Goal: Task Accomplishment & Management: Manage account settings

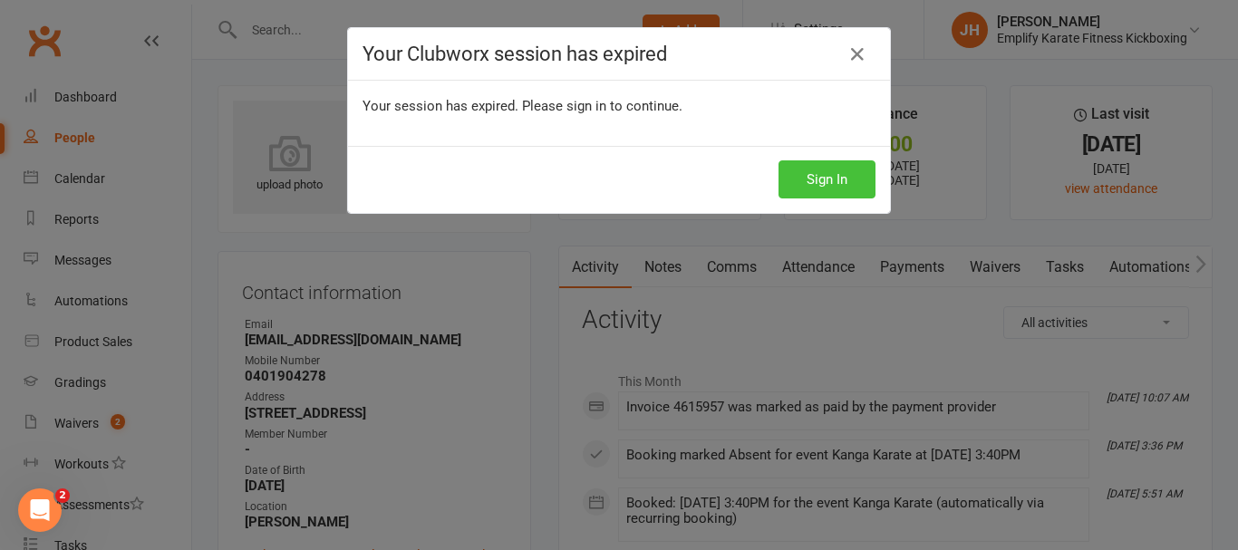
click at [841, 172] on button "Sign In" at bounding box center [826, 179] width 97 height 38
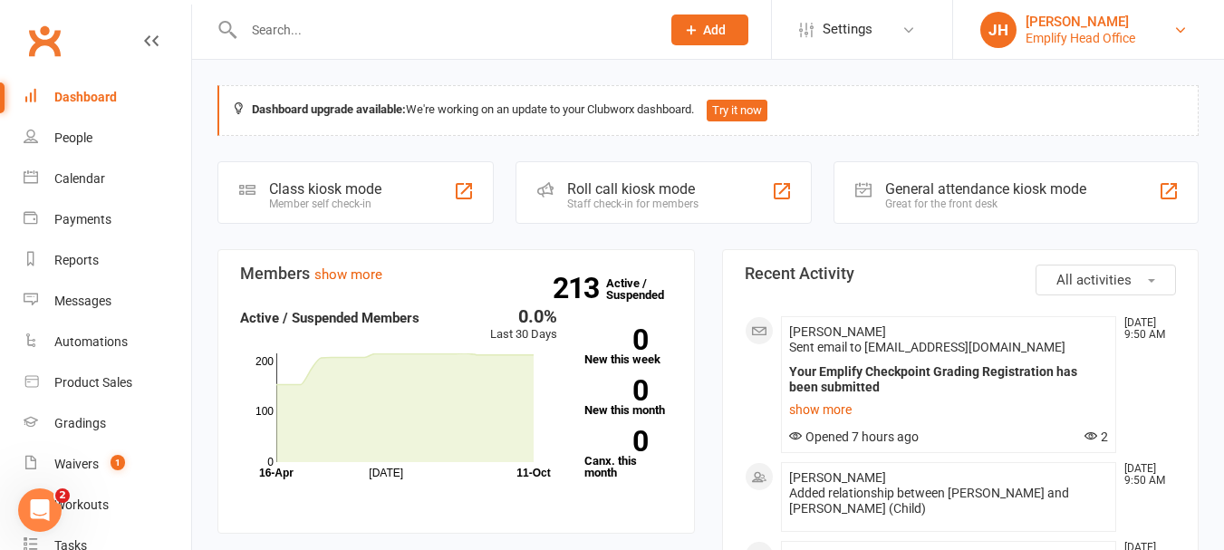
click at [1161, 38] on link "JH James Hutchinson Emplify Head Office" at bounding box center [1089, 30] width 217 height 36
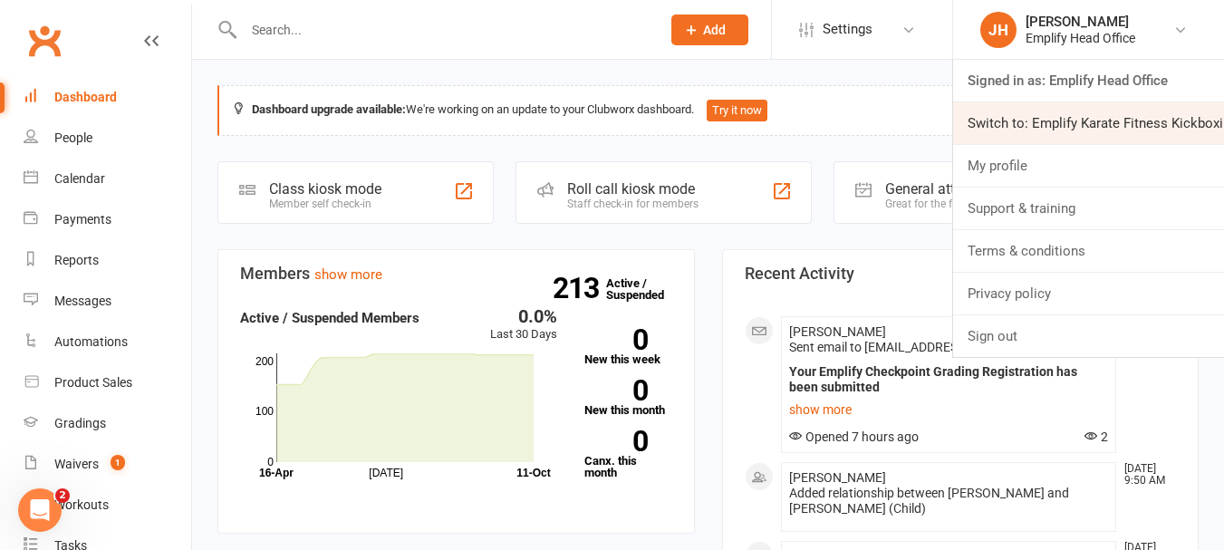
click at [1129, 118] on link "Switch to: Emplify Karate Fitness Kickboxing" at bounding box center [1088, 123] width 271 height 42
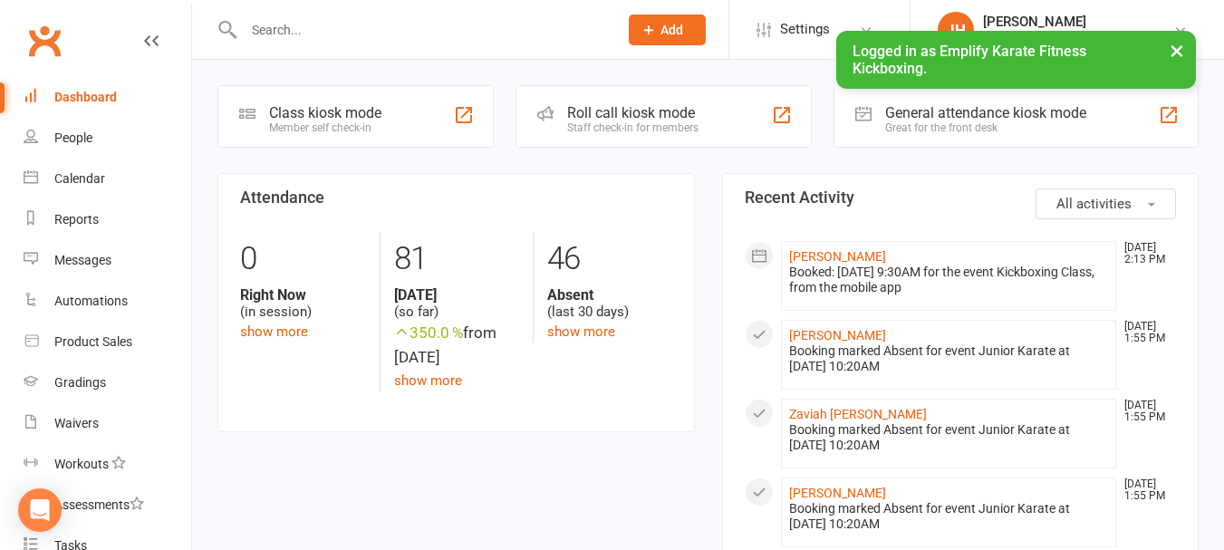
click at [292, 29] on input "text" at bounding box center [421, 29] width 367 height 25
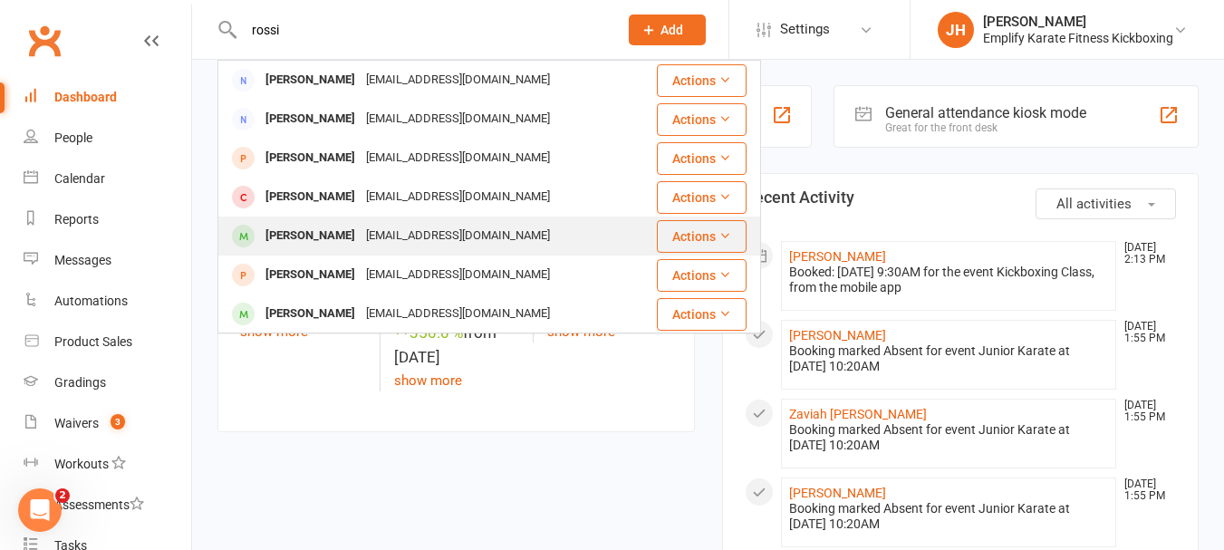
type input "rossi"
click at [438, 229] on div "[EMAIL_ADDRESS][DOMAIN_NAME]" at bounding box center [458, 236] width 195 height 26
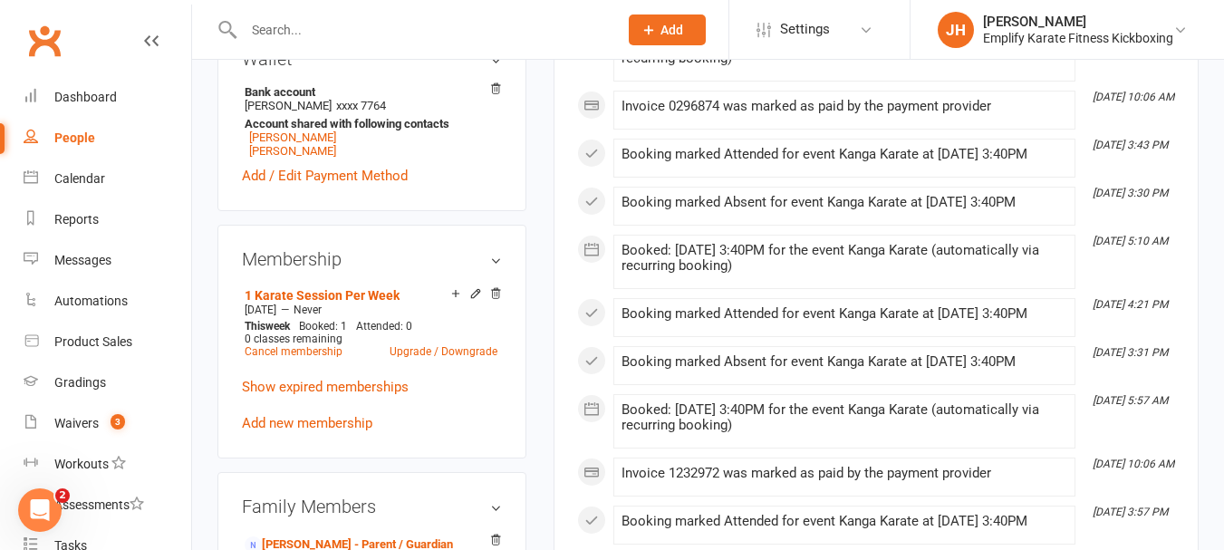
scroll to position [634, 0]
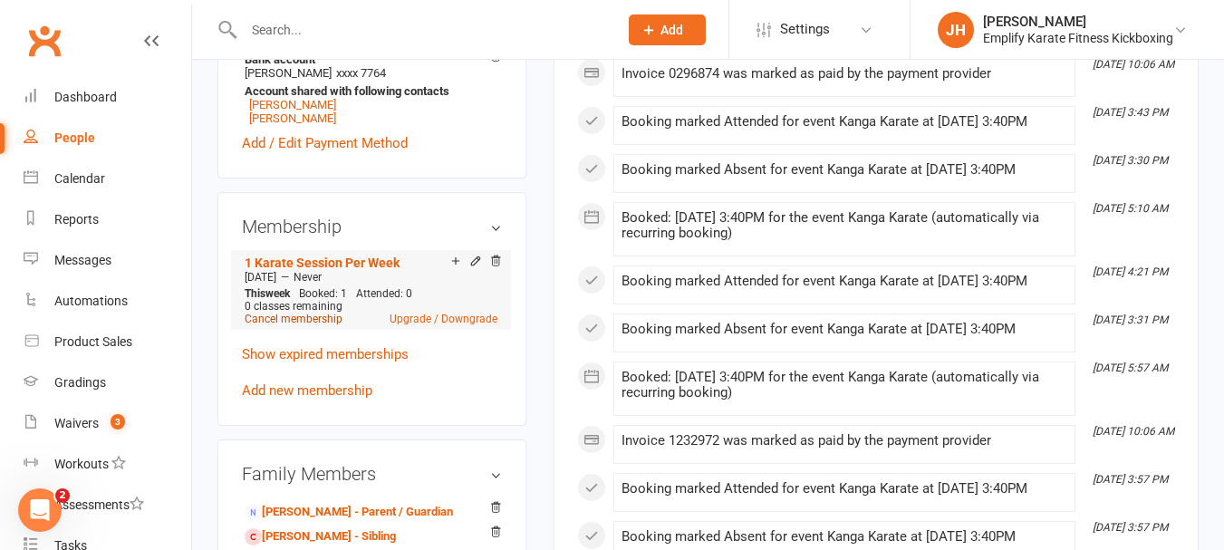
click at [281, 314] on link "Cancel membership" at bounding box center [294, 319] width 98 height 13
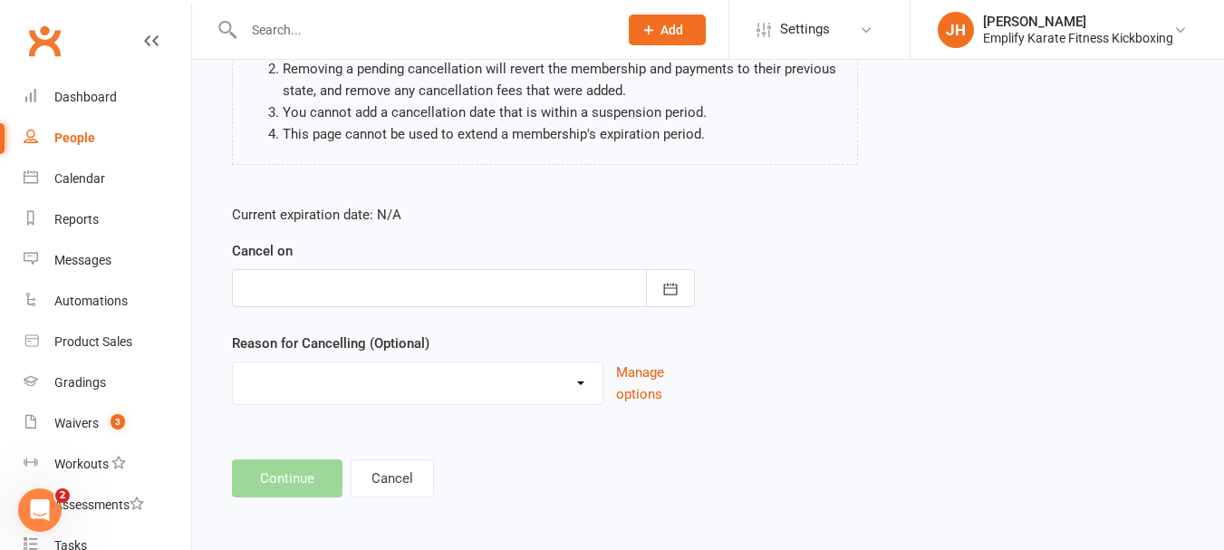
scroll to position [233, 0]
click at [682, 295] on button "button" at bounding box center [670, 285] width 49 height 38
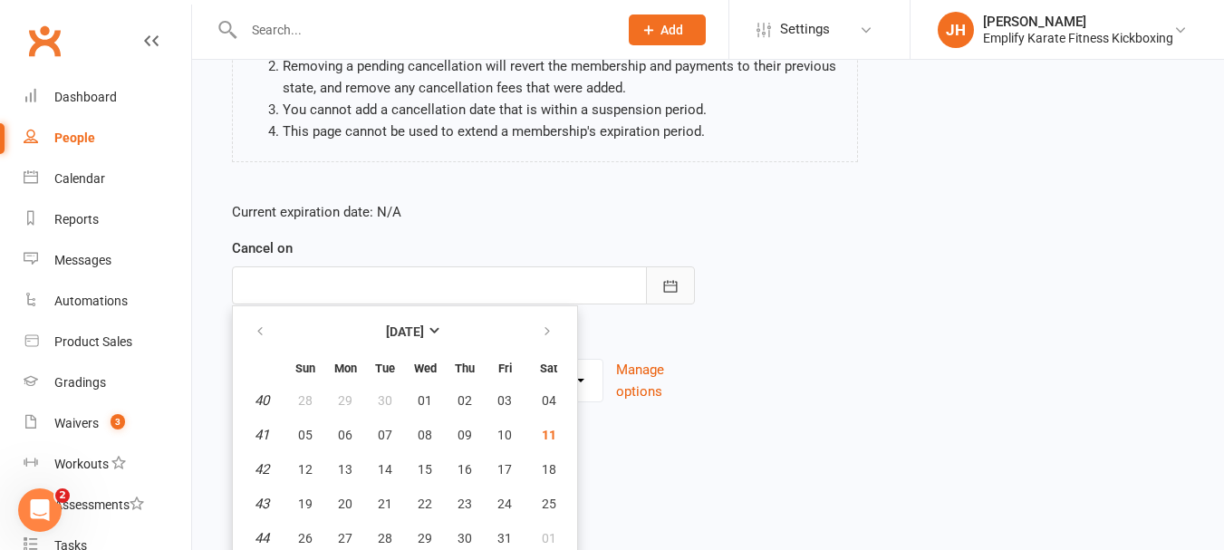
scroll to position [274, 0]
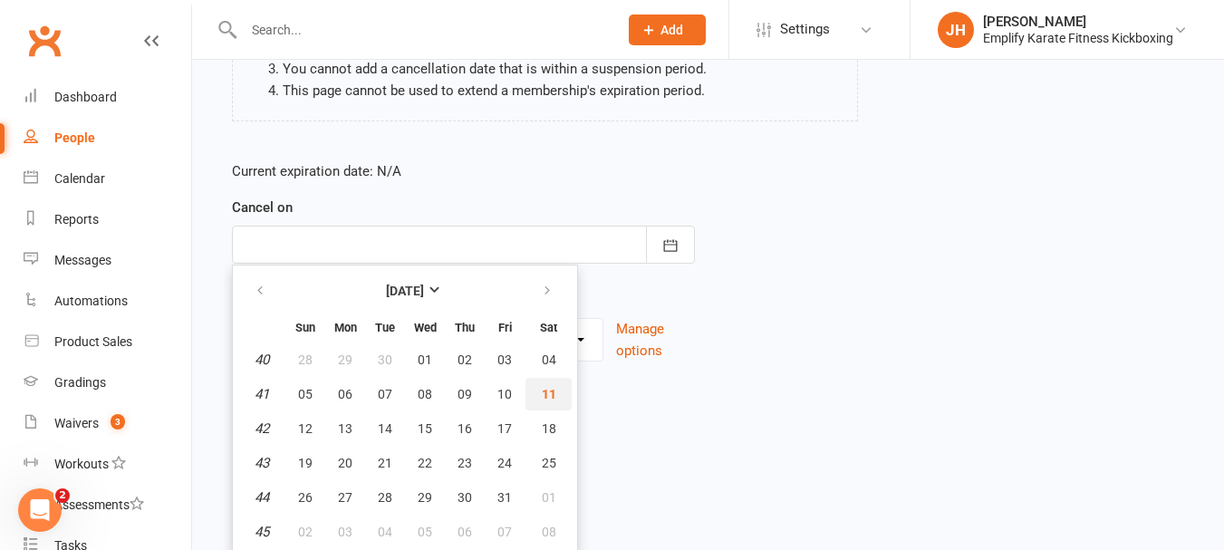
click at [555, 387] on span "11" at bounding box center [549, 394] width 15 height 15
type input "11 Oct 2025"
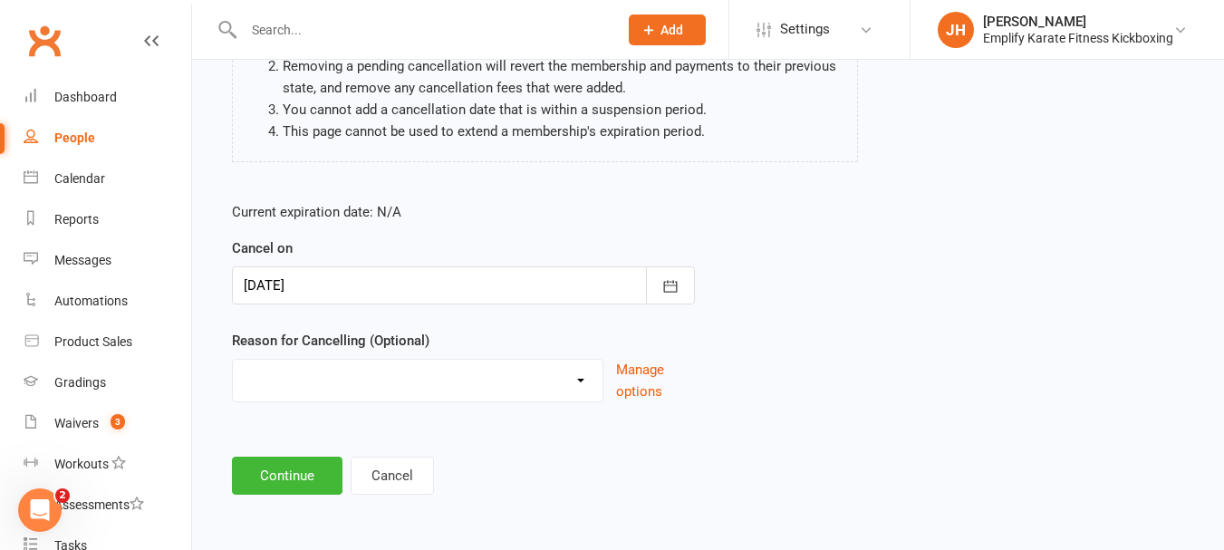
scroll to position [233, 0]
click at [555, 385] on select "Break and return downgrade Holiday Injury Life issues Lost interest Money Movin…" at bounding box center [418, 378] width 370 height 36
select select "15"
click at [233, 360] on select "Break and return downgrade Holiday Injury Life issues Lost interest Money Movin…" at bounding box center [418, 378] width 370 height 36
click at [292, 480] on button "Continue" at bounding box center [287, 476] width 111 height 38
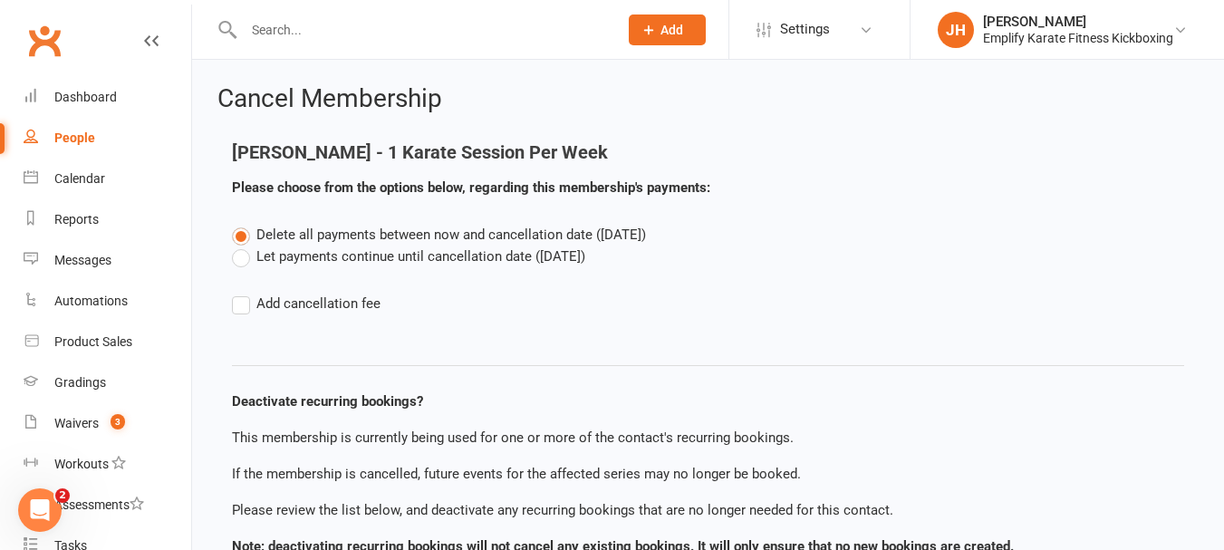
scroll to position [227, 0]
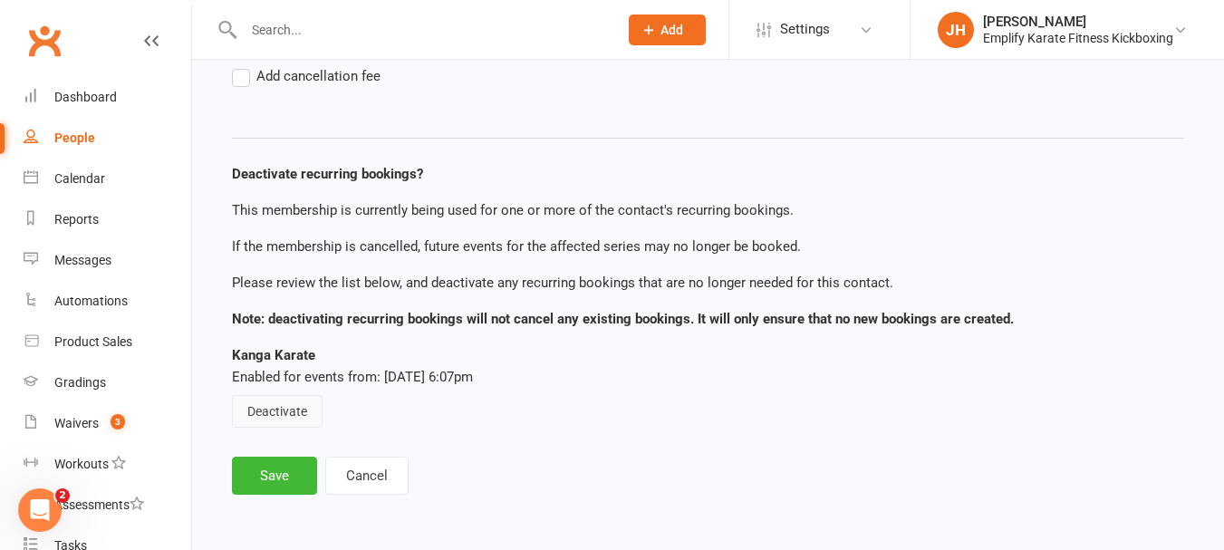
click at [312, 420] on button "Deactivate" at bounding box center [277, 411] width 91 height 33
click at [294, 501] on div "Cancel Membership Sebastian Rossi - 1 Karate Session Per Week Please choose fro…" at bounding box center [708, 177] width 1032 height 691
click at [299, 479] on button "Save" at bounding box center [274, 476] width 85 height 38
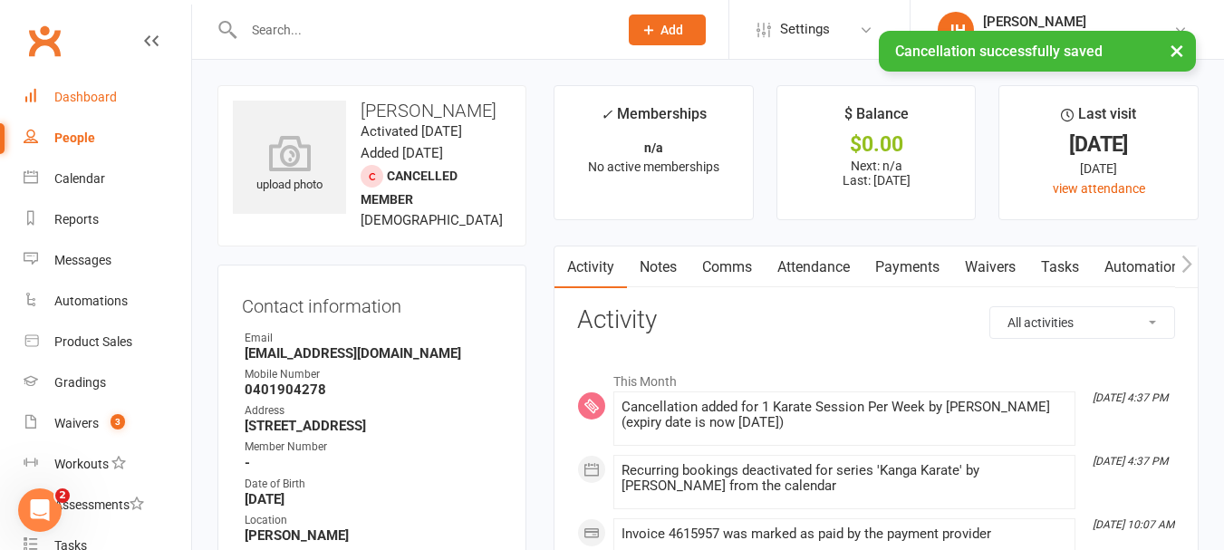
click at [92, 102] on div "Dashboard" at bounding box center [85, 97] width 63 height 15
